Goal: Information Seeking & Learning: Learn about a topic

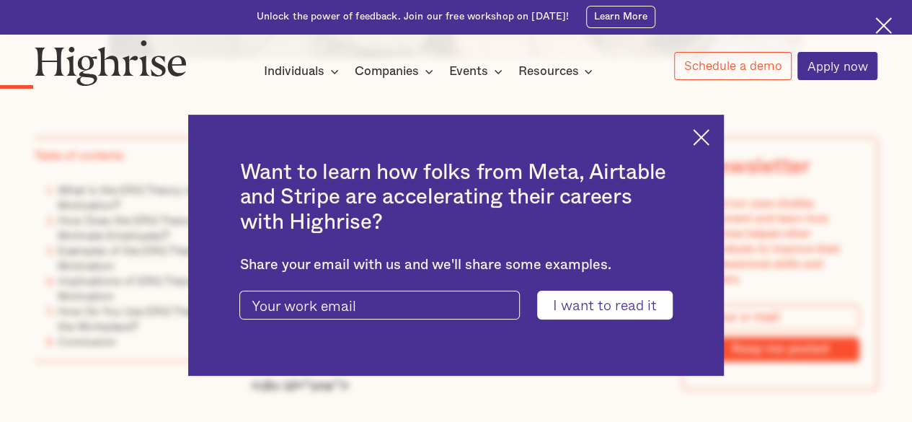
scroll to position [943, 0]
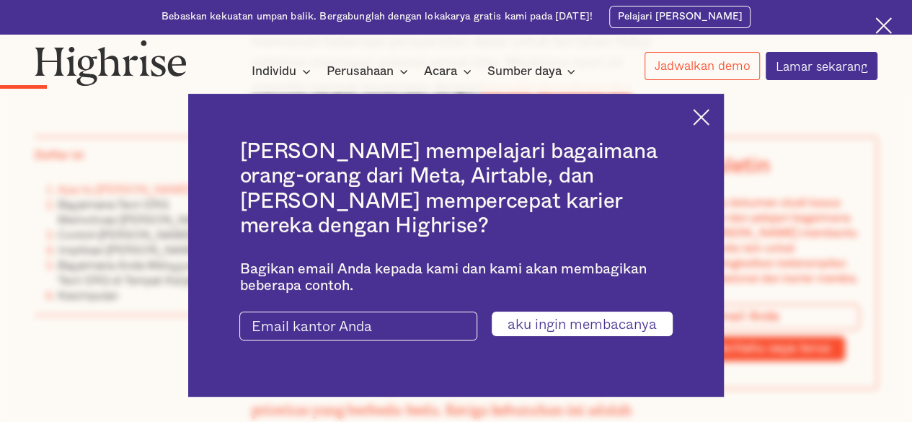
click at [702, 125] on img at bounding box center [701, 117] width 17 height 17
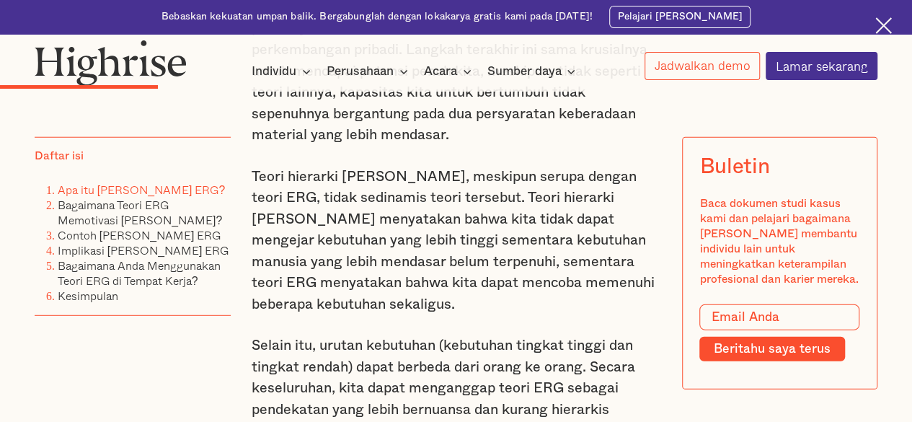
scroll to position [1839, 0]
click at [165, 236] on font "Contoh [PERSON_NAME] ERG" at bounding box center [140, 234] width 164 height 17
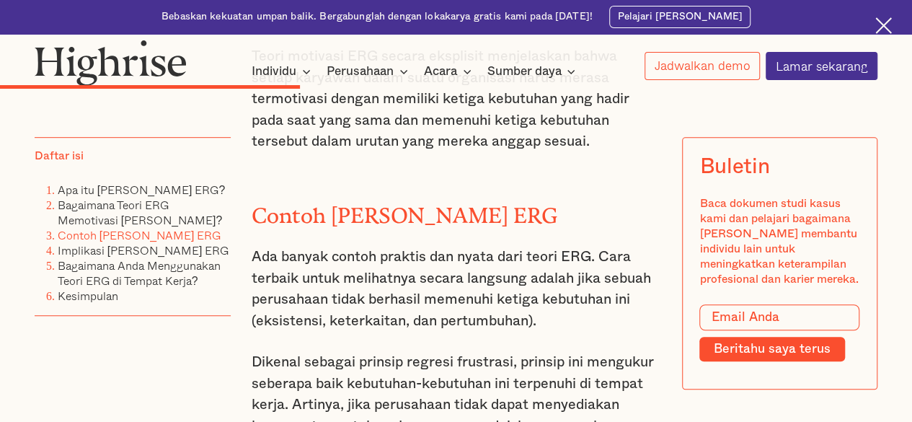
scroll to position [3080, 0]
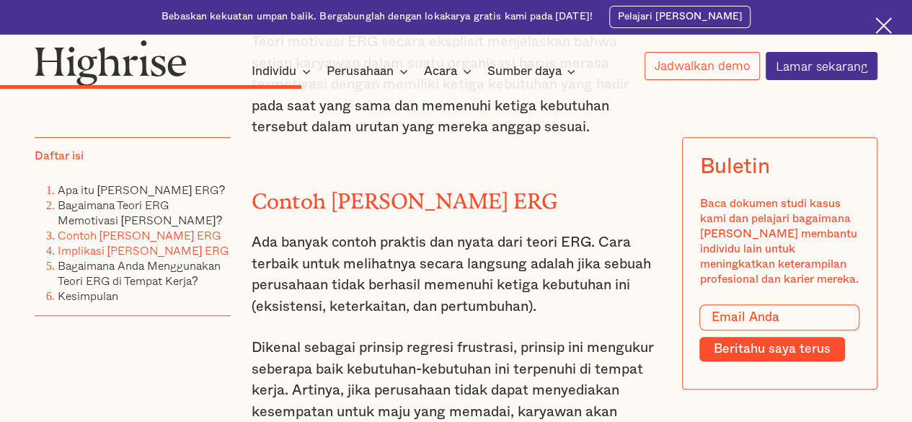
click at [174, 250] on font "Implikasi [PERSON_NAME] ERG" at bounding box center [144, 249] width 172 height 17
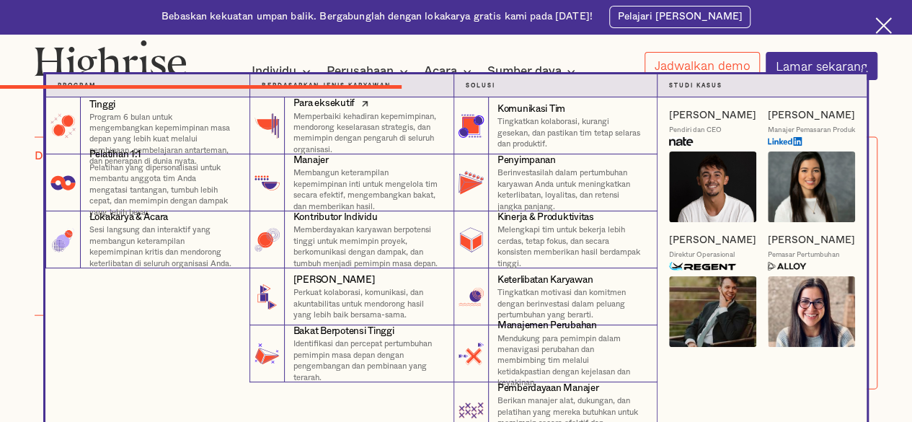
scroll to position [3820, 0]
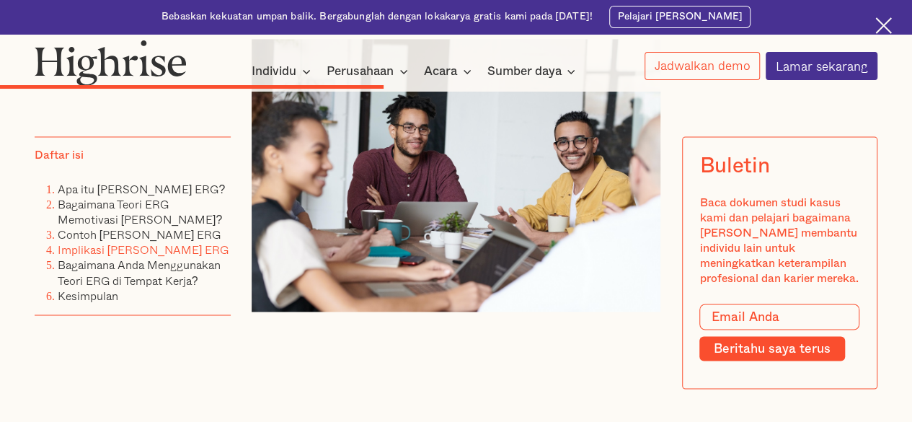
click at [188, 253] on font "Implikasi [PERSON_NAME] ERG" at bounding box center [144, 249] width 172 height 17
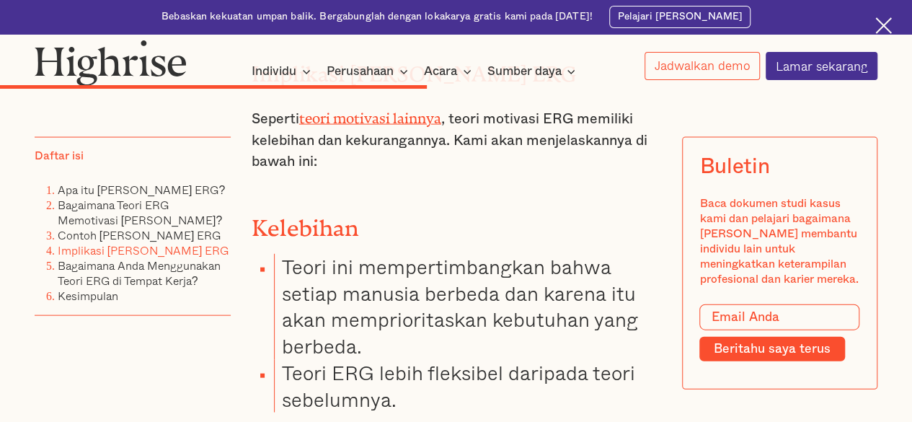
scroll to position [4183, 0]
click at [284, 250] on font "Teori ini mempertimbangkan bahwa setiap manusia berbeda dan karena itu akan mem…" at bounding box center [460, 305] width 356 height 110
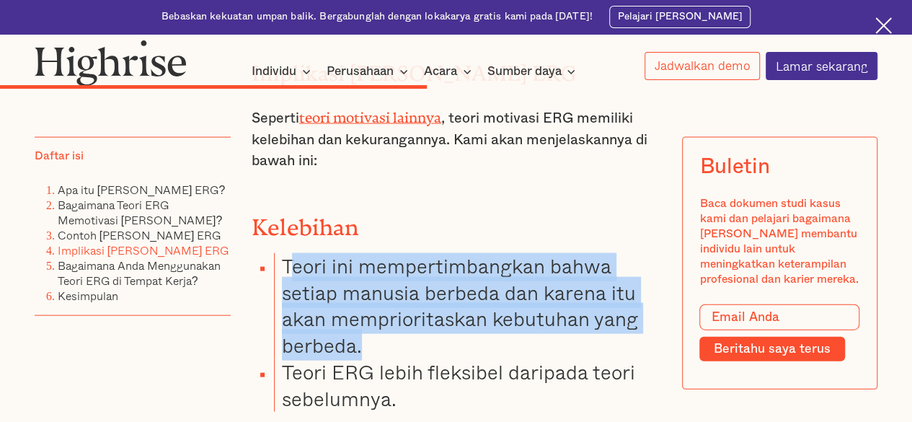
drag, startPoint x: 285, startPoint y: 239, endPoint x: 378, endPoint y: 319, distance: 123.1
click at [378, 319] on li "Teori ini mempertimbangkan bahwa setiap manusia berbeda dan karena itu akan mem…" at bounding box center [467, 306] width 386 height 106
copy font "eori ini mempertimbangkan bahwa setiap manusia berbeda dan karena itu akan memp…"
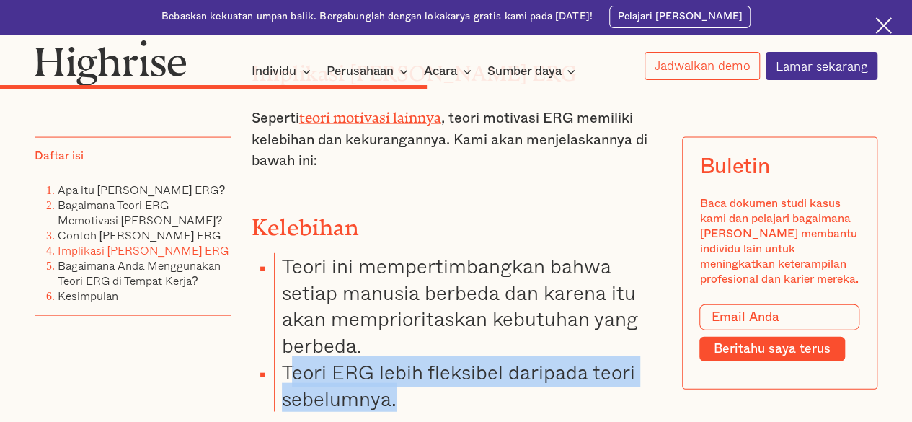
drag, startPoint x: 286, startPoint y: 352, endPoint x: 394, endPoint y: 372, distance: 109.3
click at [394, 372] on font "Teori ERG lebih fleksibel daripada teori sebelumnya." at bounding box center [458, 385] width 353 height 58
copy font "eori ERG lebih fleksibel daripada teori sebelumnya."
click at [554, 382] on li "Teori ERG lebih fleksibel daripada teori sebelumnya." at bounding box center [467, 385] width 386 height 53
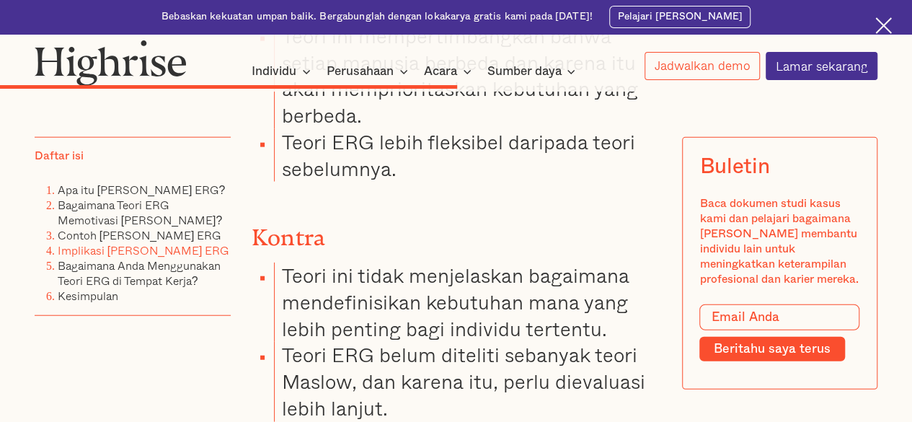
scroll to position [4436, 0]
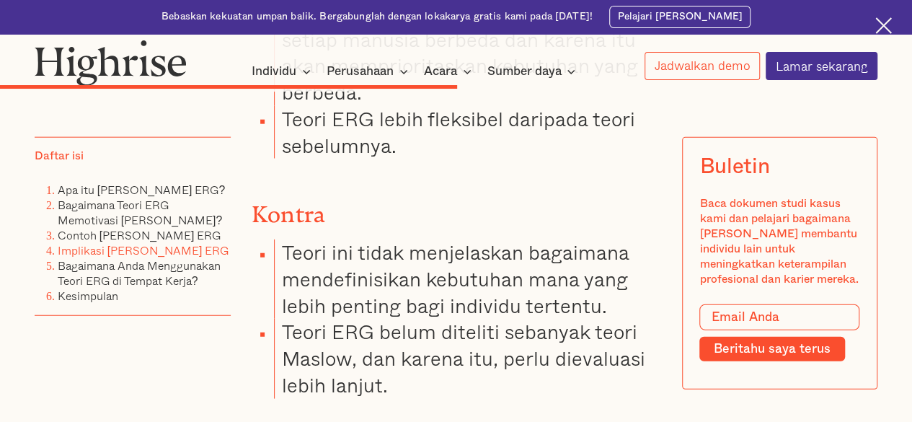
click at [602, 239] on li "Teori ini tidak menjelaskan bagaimana mendefinisikan kebutuhan mana yang lebih …" at bounding box center [467, 278] width 386 height 79
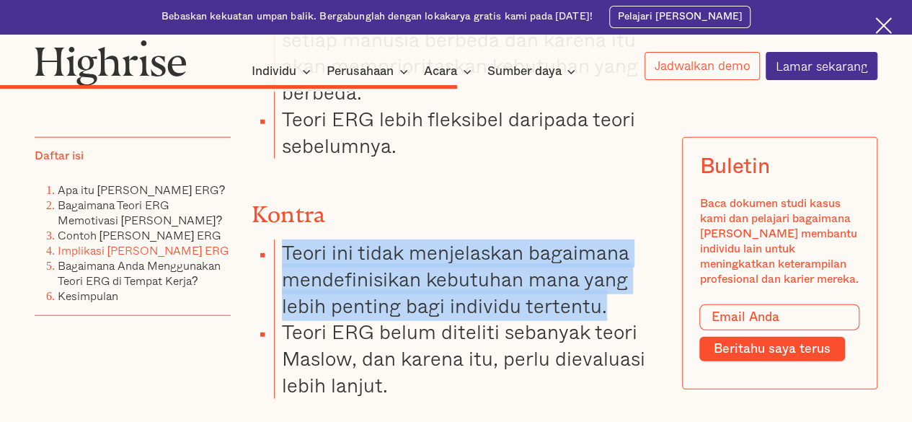
drag, startPoint x: 281, startPoint y: 222, endPoint x: 604, endPoint y: 272, distance: 326.7
click at [604, 272] on font "Teori ini tidak menjelaskan bagaimana mendefinisikan kebutuhan mana yang lebih …" at bounding box center [455, 278] width 347 height 84
copy font "Teori ini tidak menjelaskan bagaimana mendefinisikan kebutuhan mana yang lebih …"
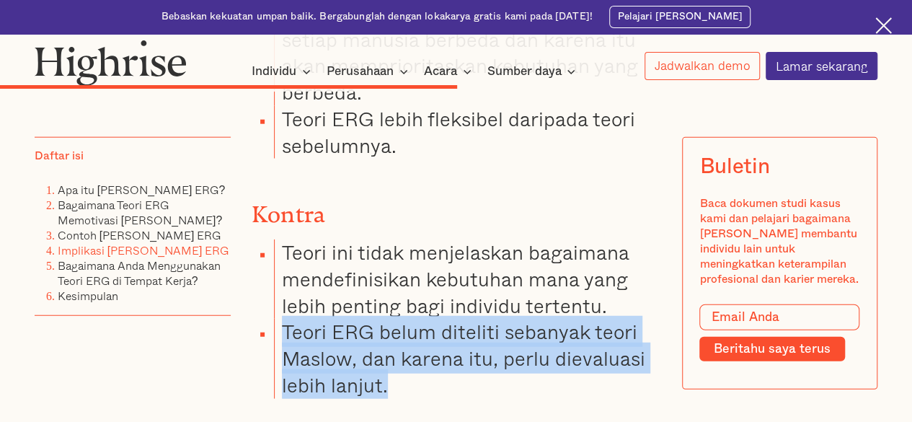
drag, startPoint x: 280, startPoint y: 303, endPoint x: 391, endPoint y: 357, distance: 123.8
click at [391, 357] on li "Teori ERG belum diteliti sebanyak teori Maslow, dan karena itu, perlu dievaluas…" at bounding box center [467, 358] width 386 height 79
copy font "Teori ERG belum diteliti sebanyak teori Maslow, dan karena itu, perlu dievaluas…"
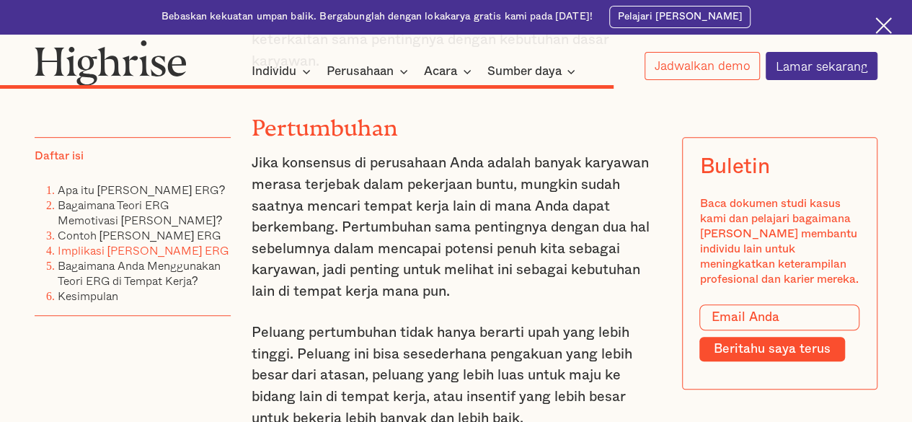
scroll to position [5746, 0]
